Goal: Go to known website: Access a specific website the user already knows

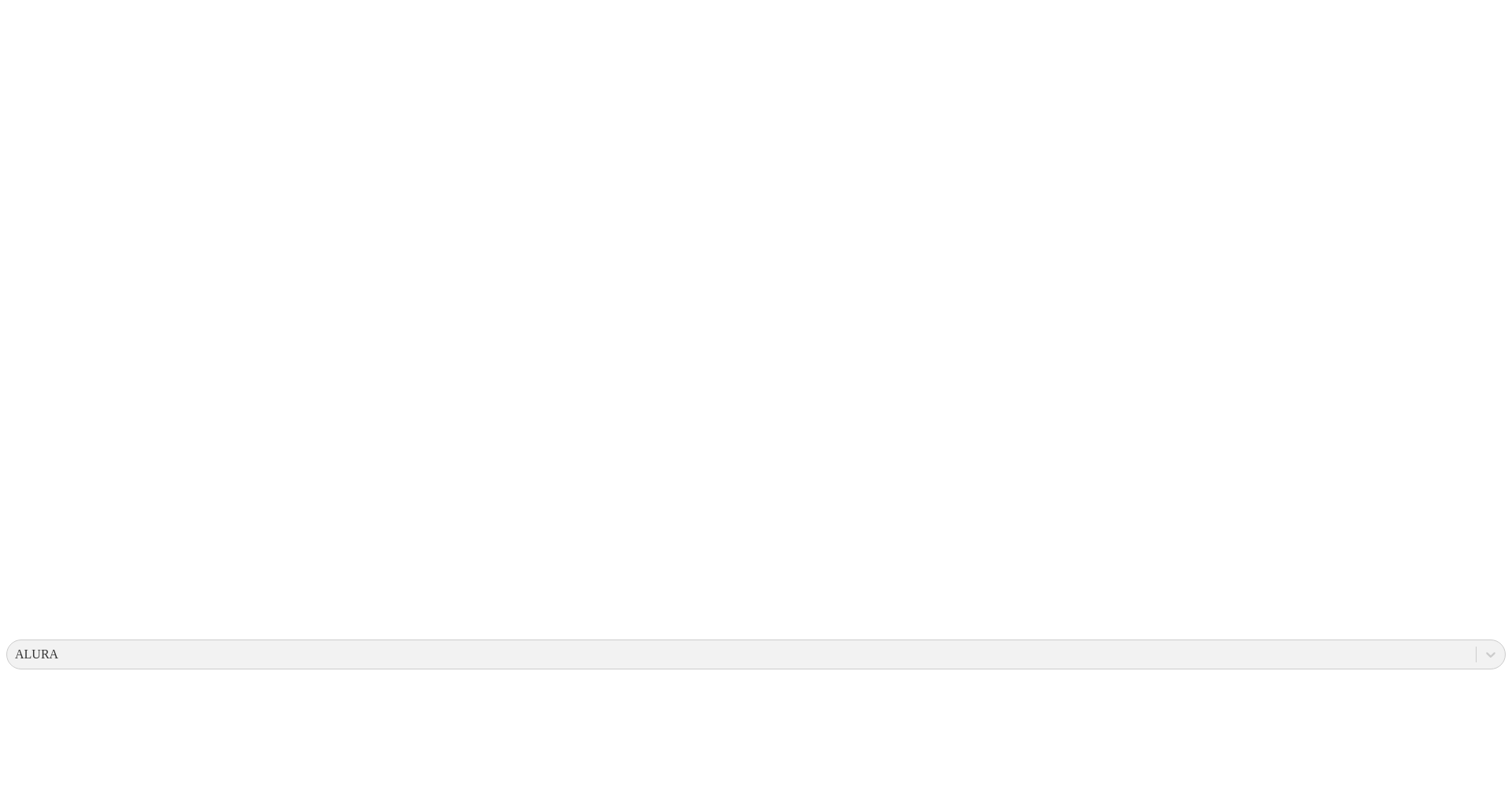
click at [23, 26] on icon at bounding box center [30, 321] width 48 height 629
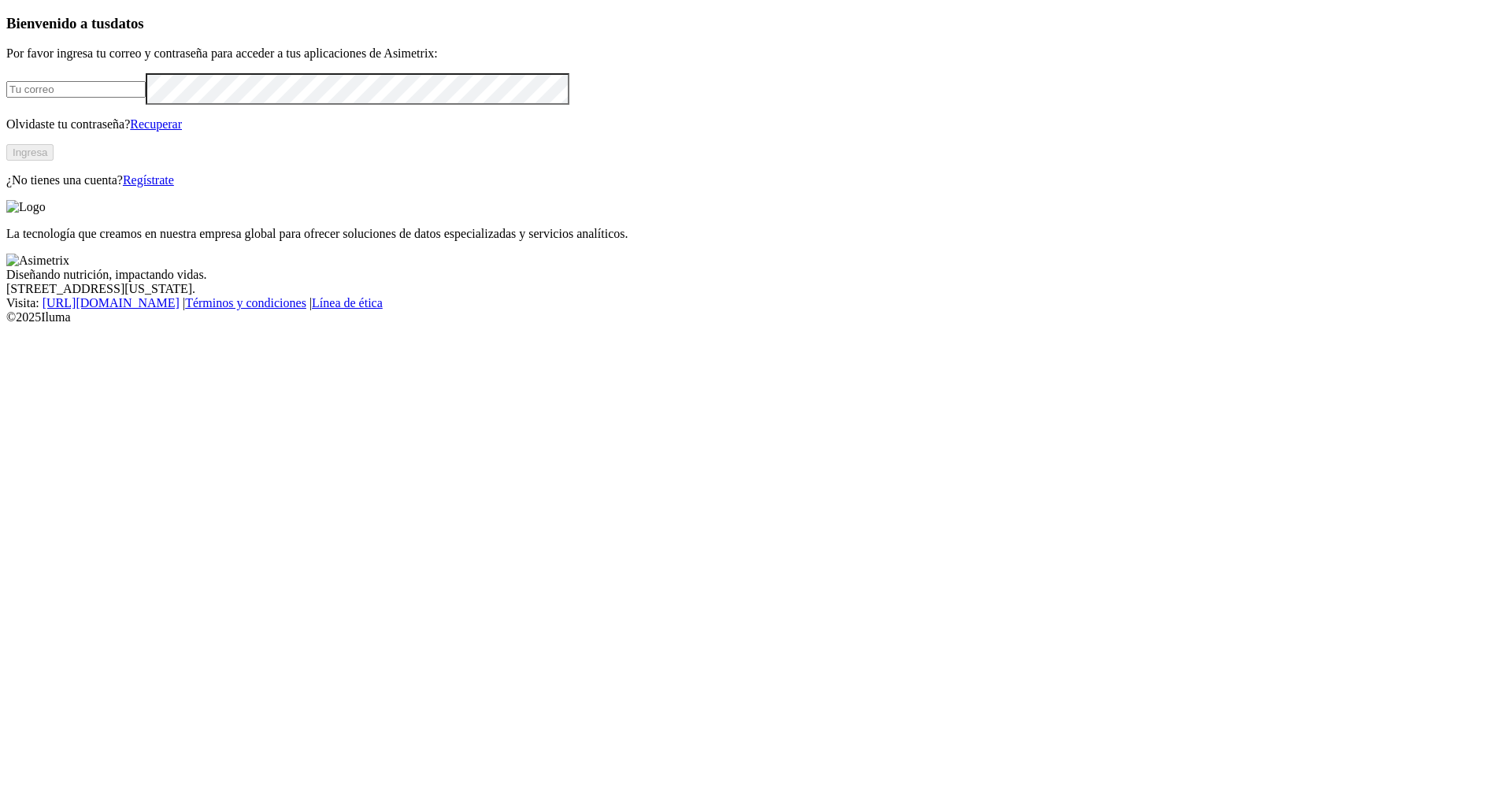
type input "[PERSON_NAME][EMAIL_ADDRESS][PERSON_NAME][DOMAIN_NAME]"
click at [53, 161] on button "Ingresa" at bounding box center [29, 152] width 47 height 17
